Goal: Task Accomplishment & Management: Manage account settings

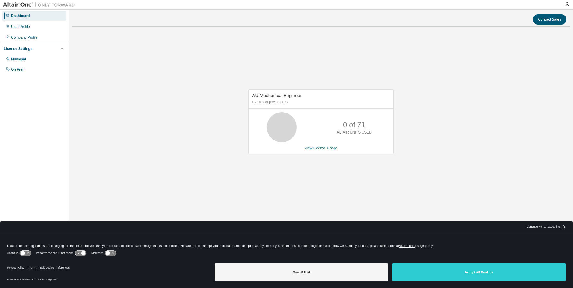
click at [311, 147] on link "View License Usage" at bounding box center [321, 148] width 33 height 4
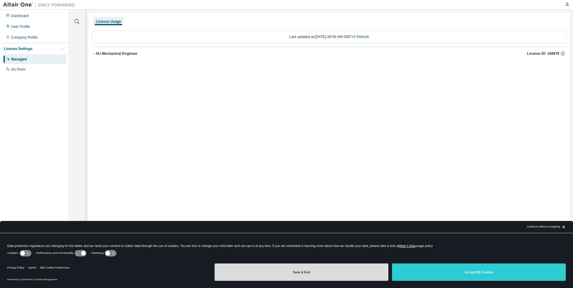
click at [340, 274] on button "Save & Exit" at bounding box center [302, 272] width 174 height 17
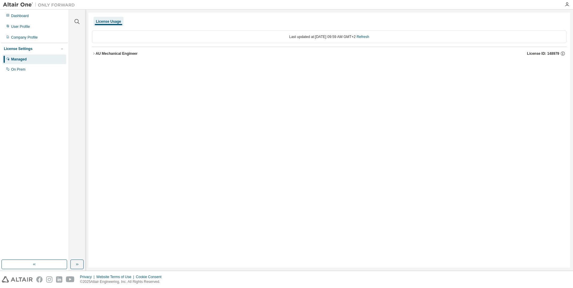
click at [94, 54] on icon "button" at bounding box center [93, 53] width 1 height 2
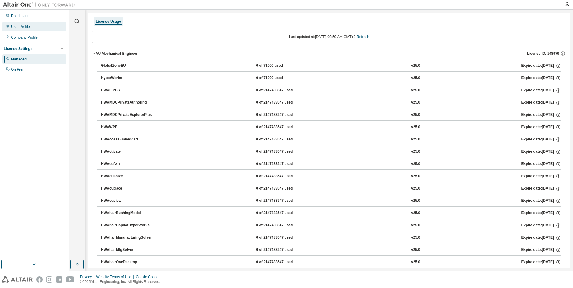
click at [22, 27] on div "User Profile" at bounding box center [20, 26] width 19 height 5
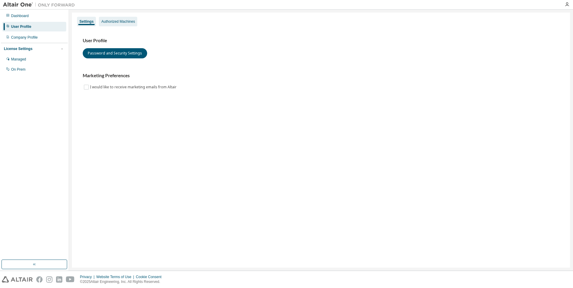
click at [124, 23] on div "Authorized Machines" at bounding box center [118, 21] width 34 height 5
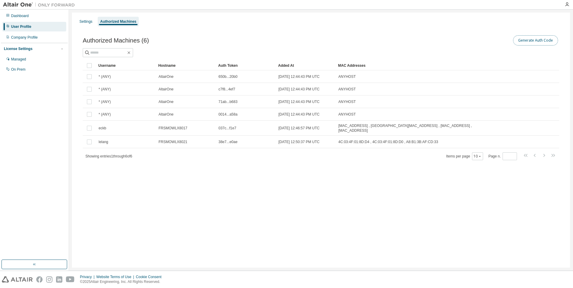
click at [536, 44] on button "Generate Auth Code" at bounding box center [535, 40] width 45 height 10
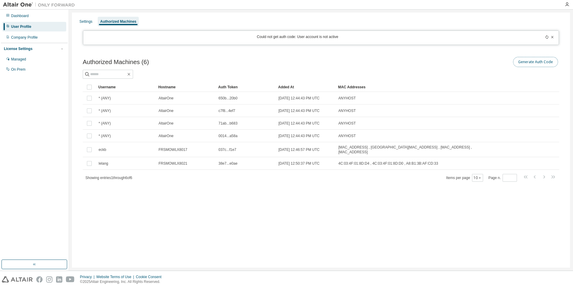
click at [532, 63] on button "Generate Auth Code" at bounding box center [535, 62] width 45 height 10
click at [548, 35] on icon at bounding box center [547, 37] width 4 height 4
click at [23, 17] on div "Dashboard" at bounding box center [20, 15] width 18 height 5
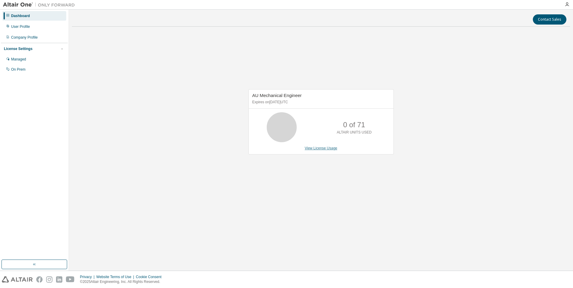
click at [321, 147] on link "View License Usage" at bounding box center [321, 148] width 33 height 4
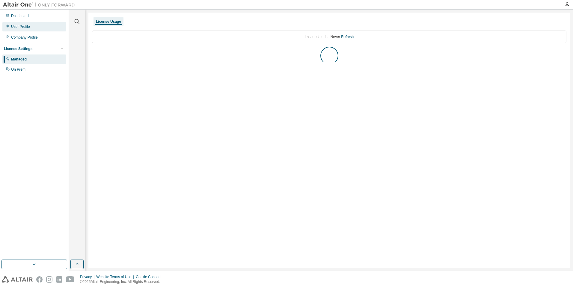
click at [43, 27] on div "User Profile" at bounding box center [34, 27] width 64 height 10
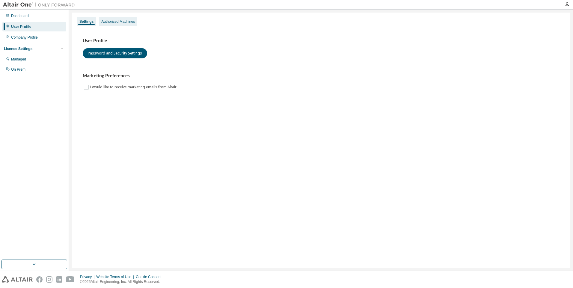
click at [116, 22] on div "Authorized Machines" at bounding box center [118, 21] width 34 height 5
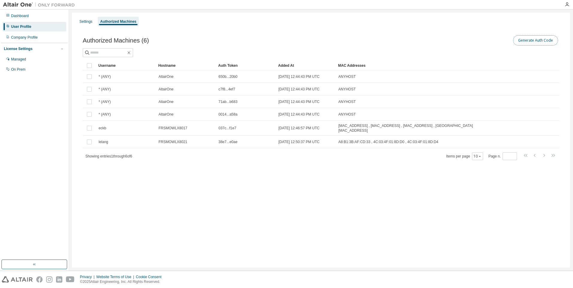
click at [532, 44] on button "Generate Auth Code" at bounding box center [535, 40] width 45 height 10
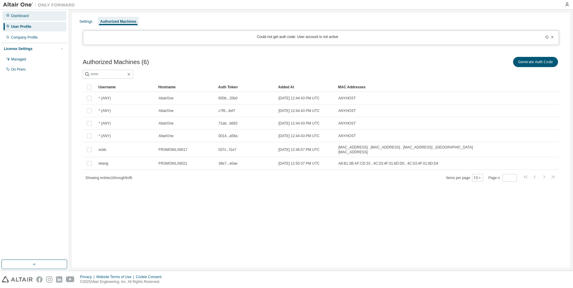
click at [19, 17] on div "Dashboard" at bounding box center [20, 15] width 18 height 5
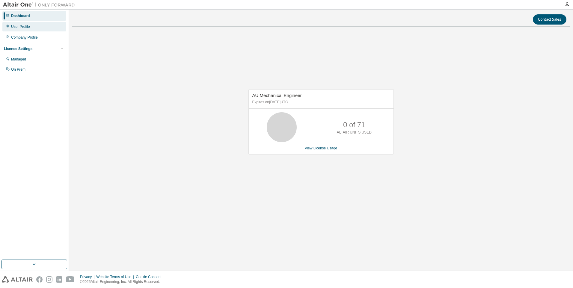
click at [38, 30] on div "User Profile" at bounding box center [34, 27] width 64 height 10
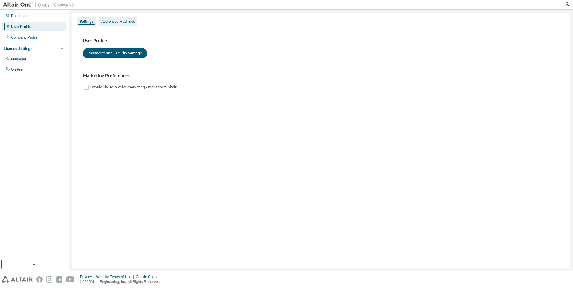
click at [133, 23] on div "Authorized Machines" at bounding box center [118, 21] width 34 height 5
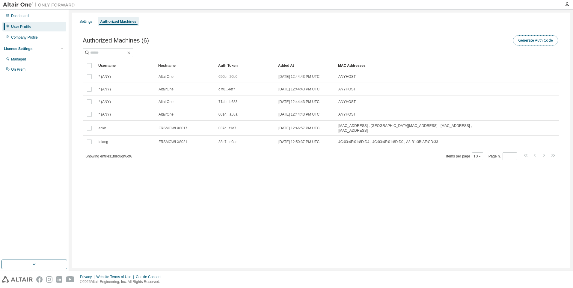
click at [531, 44] on button "Generate Auth Code" at bounding box center [535, 40] width 45 height 10
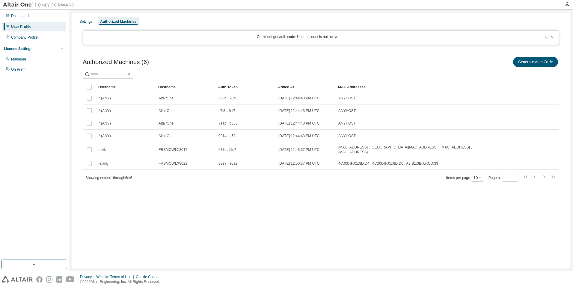
click at [321, 37] on div "Could not get auth code: User account is not active" at bounding box center [298, 37] width 422 height 7
drag, startPoint x: 321, startPoint y: 37, endPoint x: 339, endPoint y: 57, distance: 26.7
click at [339, 57] on div "Generate Auth Code" at bounding box center [440, 62] width 238 height 13
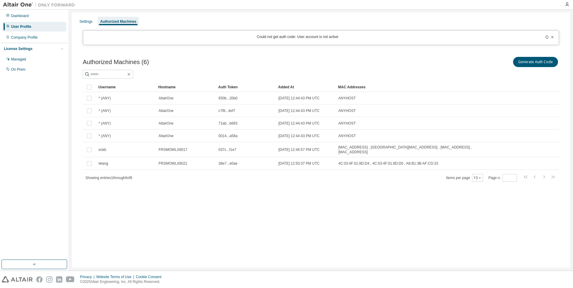
click at [340, 56] on div "Generate Auth Code" at bounding box center [440, 62] width 238 height 13
click at [548, 39] on icon at bounding box center [547, 37] width 4 height 4
click at [24, 17] on div "Dashboard" at bounding box center [20, 15] width 18 height 5
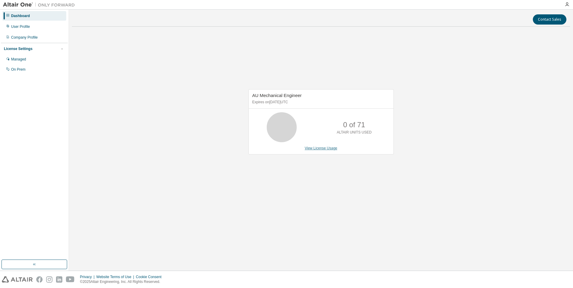
click at [318, 148] on link "View License Usage" at bounding box center [321, 148] width 33 height 4
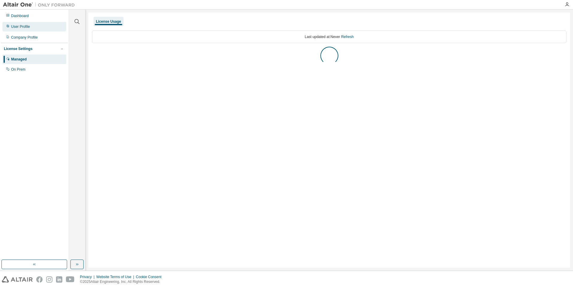
click at [39, 30] on div "User Profile" at bounding box center [34, 27] width 64 height 10
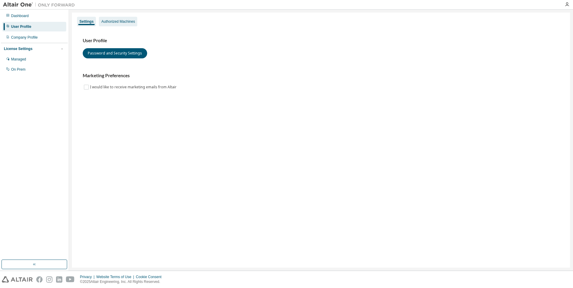
click at [117, 23] on div "Authorized Machines" at bounding box center [118, 21] width 34 height 5
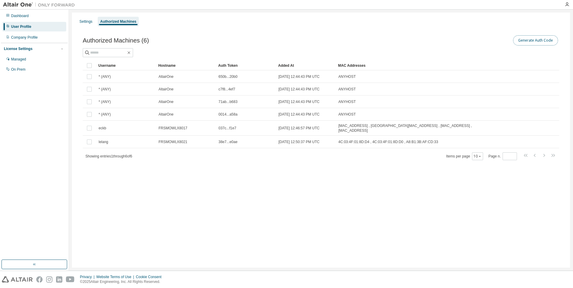
click at [552, 44] on button "Generate Auth Code" at bounding box center [535, 40] width 45 height 10
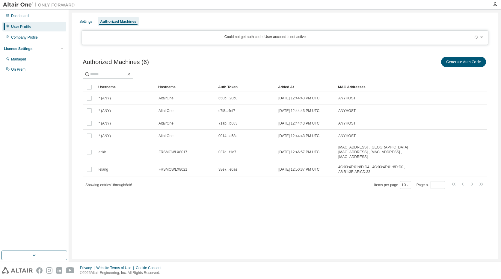
click at [477, 38] on icon at bounding box center [476, 37] width 3 height 4
click at [476, 37] on icon at bounding box center [476, 37] width 4 height 4
click at [477, 39] on div at bounding box center [464, 37] width 40 height 7
click at [476, 38] on icon at bounding box center [476, 37] width 4 height 4
click at [495, 4] on icon "button" at bounding box center [495, 4] width 5 height 5
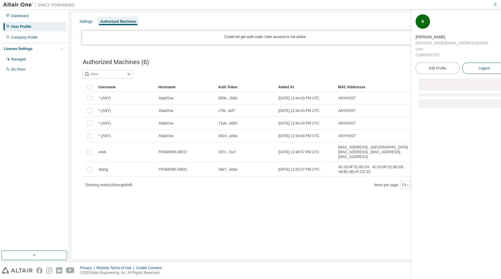
click at [479, 65] on span "Logout" at bounding box center [484, 68] width 11 height 6
